Goal: Check status: Check status

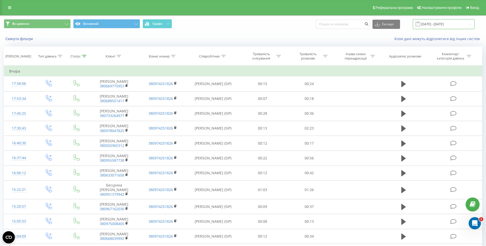
click at [449, 27] on input "[DATE] - [DATE]" at bounding box center [444, 24] width 62 height 10
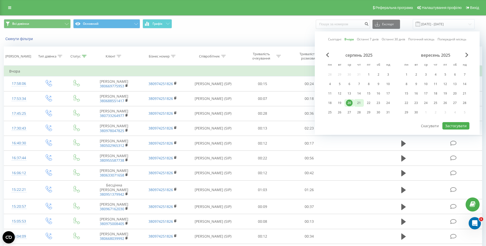
click at [360, 104] on div "21" at bounding box center [358, 102] width 7 height 7
click at [449, 126] on button "Застосувати" at bounding box center [455, 125] width 27 height 7
type input "[DATE] - [DATE]"
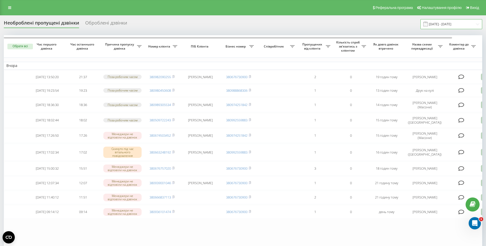
click at [442, 22] on input "[DATE] - [DATE]" at bounding box center [451, 24] width 62 height 10
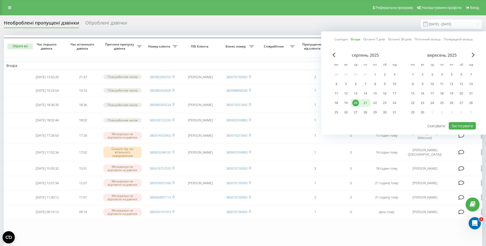
click at [363, 102] on div "21" at bounding box center [365, 102] width 7 height 7
click at [455, 125] on button "Застосувати" at bounding box center [461, 125] width 27 height 7
type input "[DATE] - [DATE]"
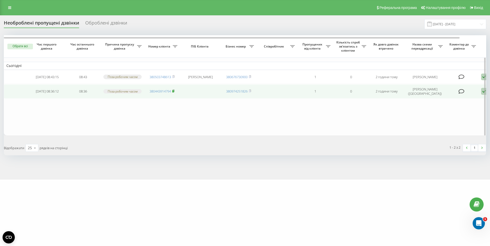
click at [174, 92] on rect at bounding box center [173, 91] width 2 height 2
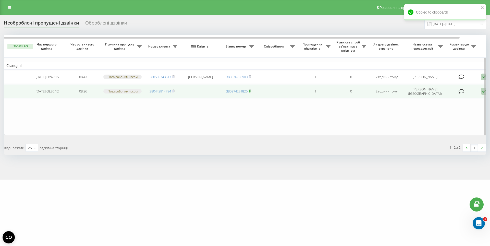
click at [250, 92] on rect at bounding box center [250, 91] width 2 height 2
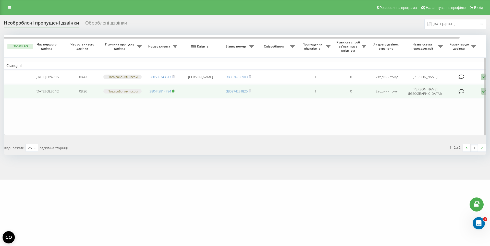
click at [174, 92] on rect at bounding box center [173, 91] width 2 height 2
